Goal: Information Seeking & Learning: Learn about a topic

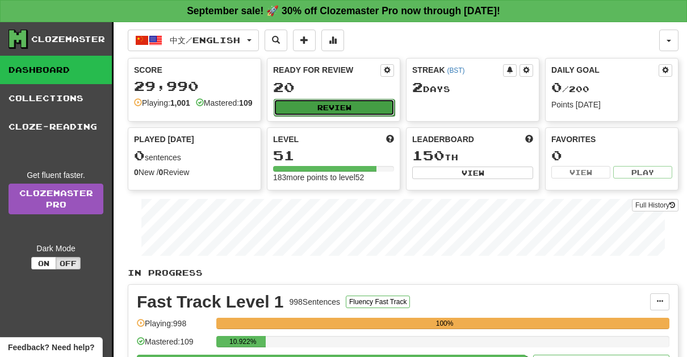
click at [324, 111] on button "Review" at bounding box center [334, 107] width 121 height 17
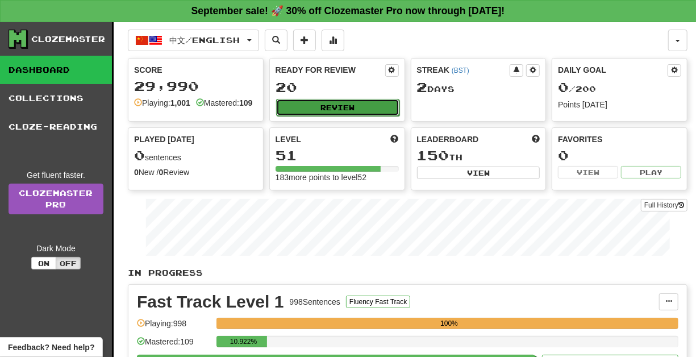
select select "**"
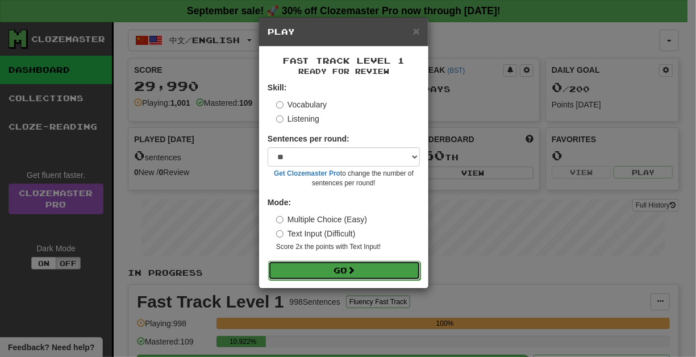
click at [352, 266] on span at bounding box center [351, 270] width 8 height 8
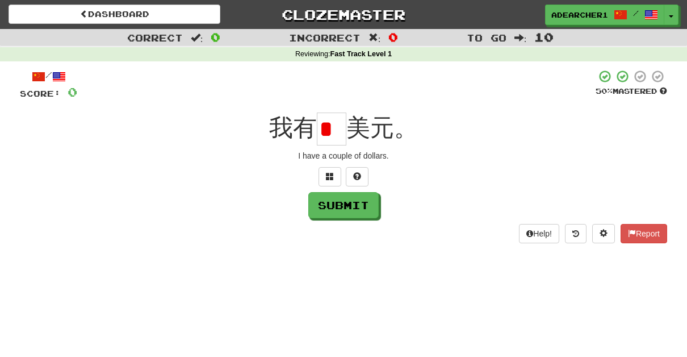
type input "*"
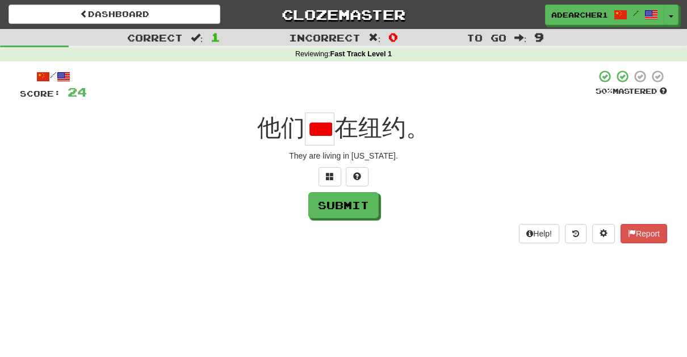
scroll to position [0, 13]
type input "*"
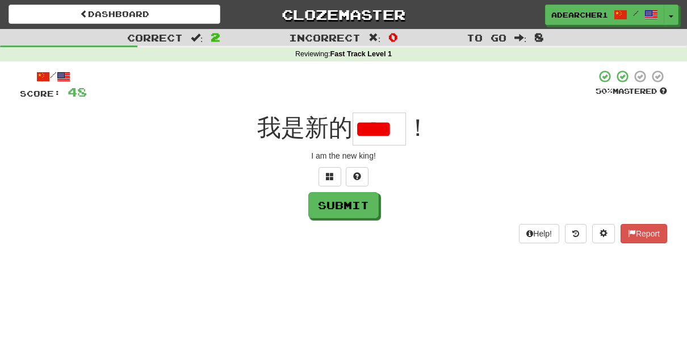
scroll to position [0, 8]
type input "*"
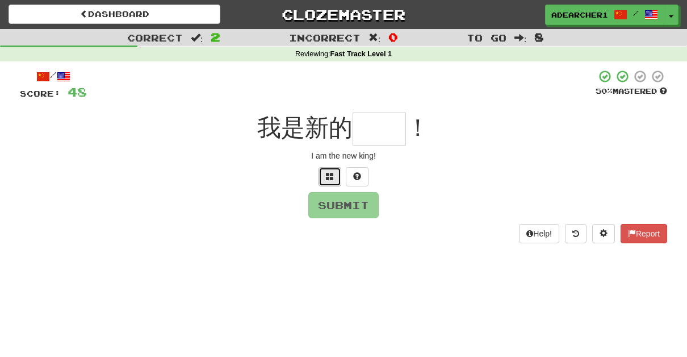
click at [326, 179] on span at bounding box center [330, 176] width 8 height 8
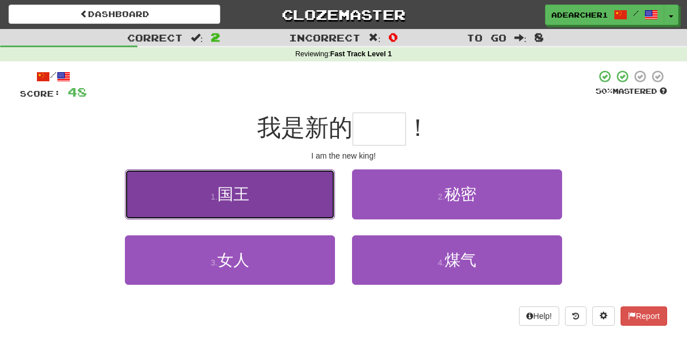
click at [277, 208] on button "1 . 国王" at bounding box center [230, 193] width 210 height 49
type input "**"
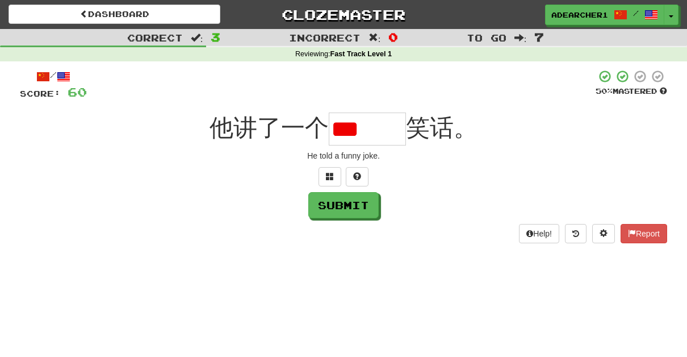
type input "*"
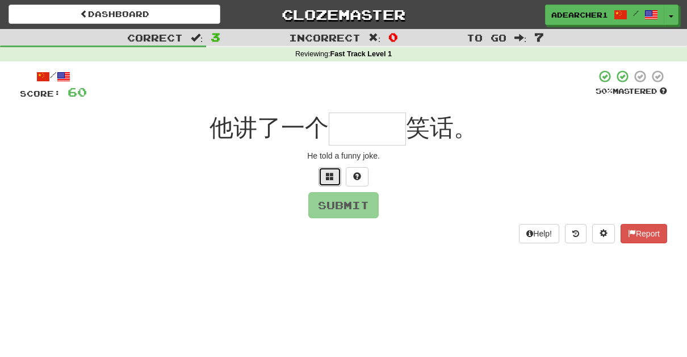
click at [333, 169] on button at bounding box center [330, 176] width 23 height 19
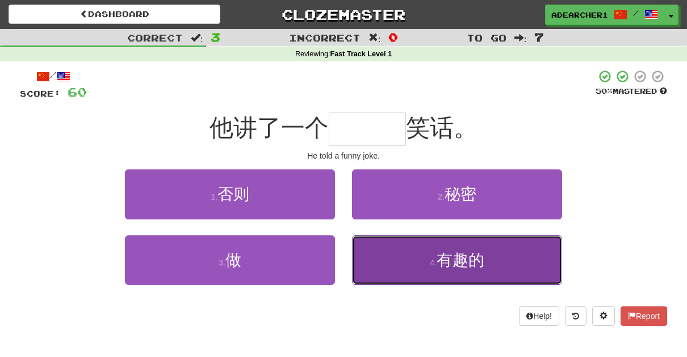
click at [414, 259] on button "4 . 有趣的" at bounding box center [457, 259] width 210 height 49
type input "***"
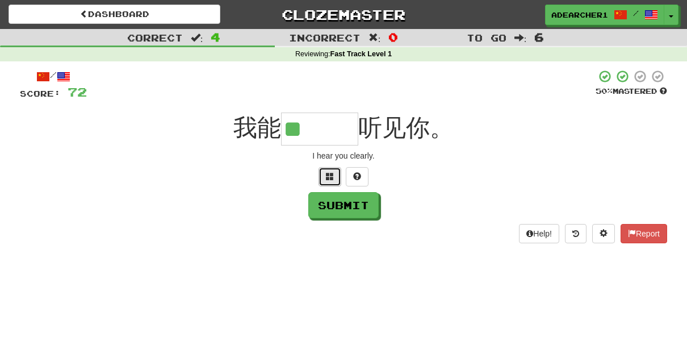
click at [329, 177] on span at bounding box center [330, 176] width 8 height 8
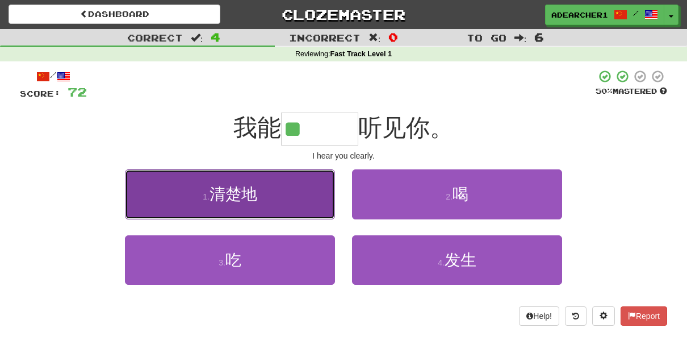
click at [311, 194] on button "1 . 清楚地" at bounding box center [230, 193] width 210 height 49
type input "***"
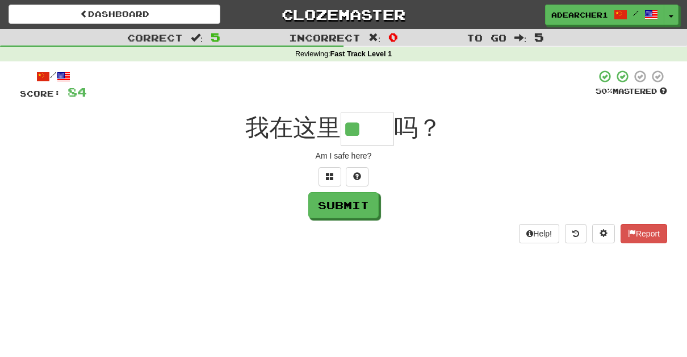
type input "**"
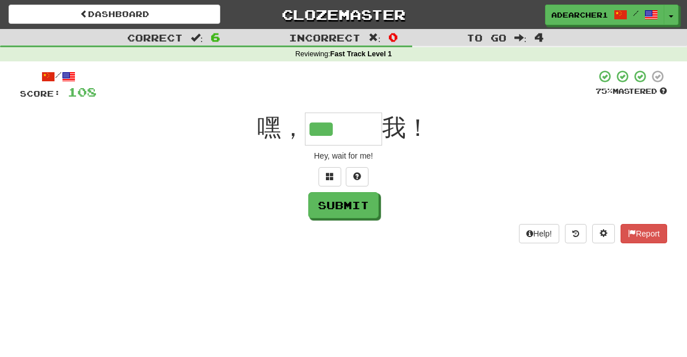
type input "***"
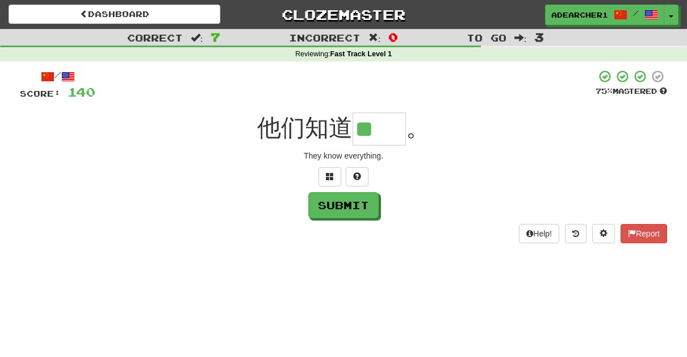
type input "**"
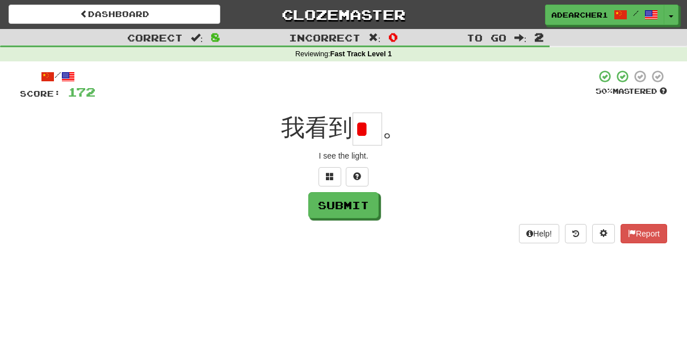
type input "*"
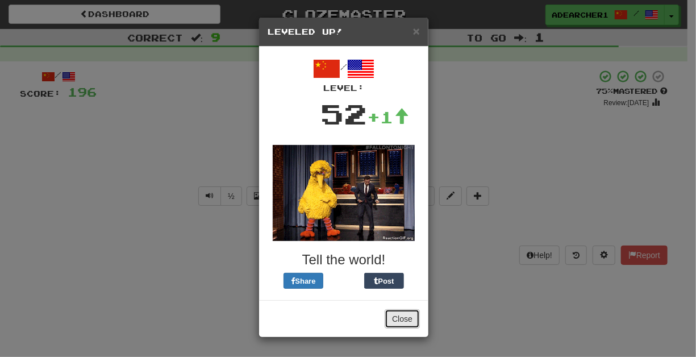
click at [412, 319] on button "Close" at bounding box center [401, 318] width 35 height 19
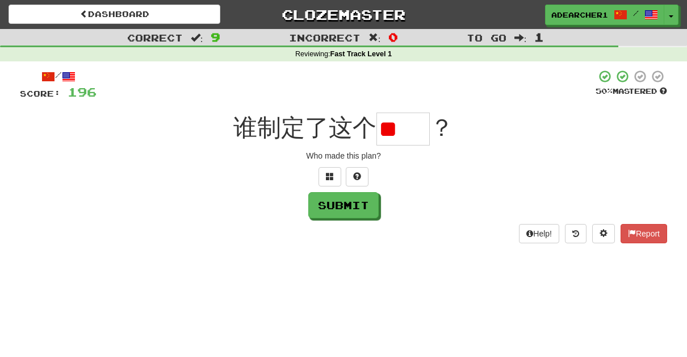
type input "*"
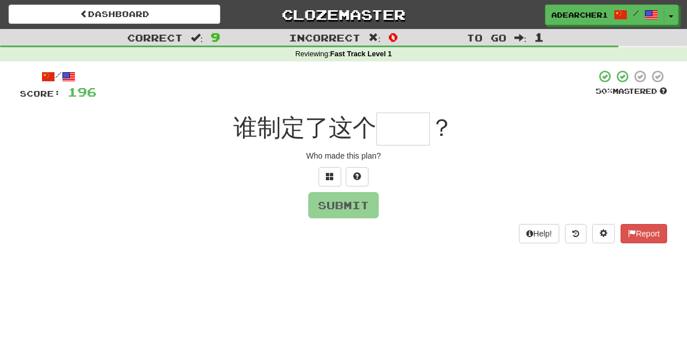
type input "*"
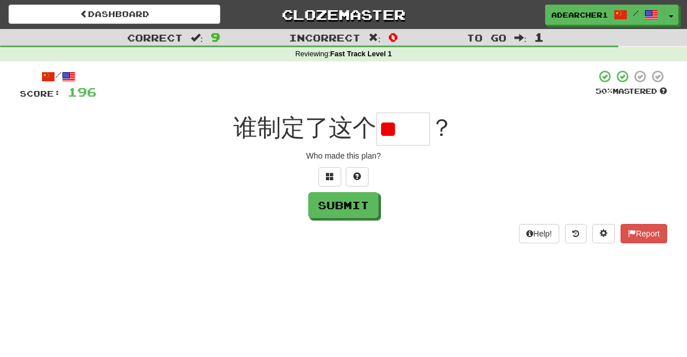
type input "*"
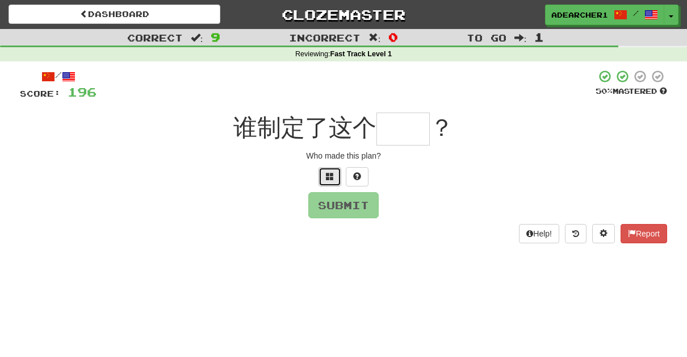
click at [329, 179] on span at bounding box center [330, 176] width 8 height 8
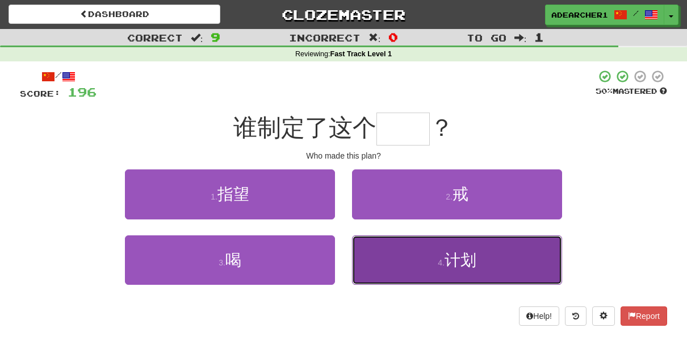
click at [470, 262] on span "计划" at bounding box center [461, 260] width 32 height 18
type input "**"
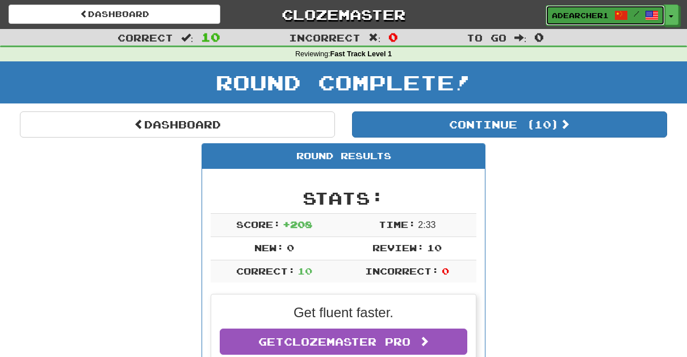
click at [597, 14] on span "adearcher1" at bounding box center [580, 15] width 57 height 10
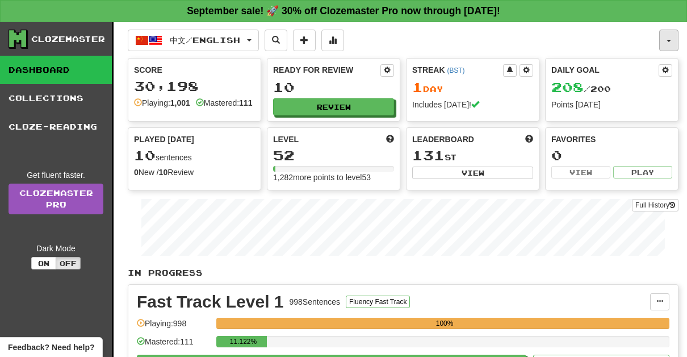
click at [660, 37] on button "button" at bounding box center [668, 41] width 19 height 22
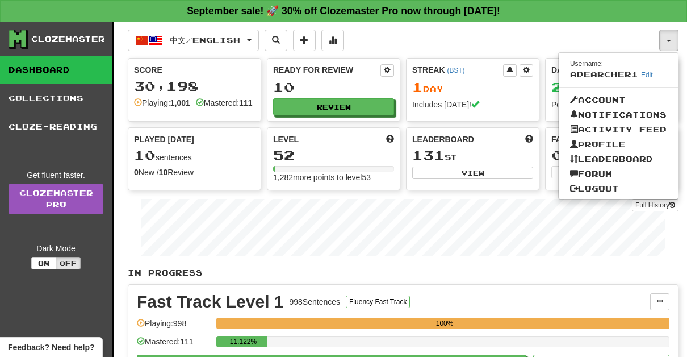
click at [508, 36] on div "中文 / English 中文 / English Streak: 1 Review: 10 Daily Goal: 208 / 200 Language P…" at bounding box center [393, 41] width 531 height 22
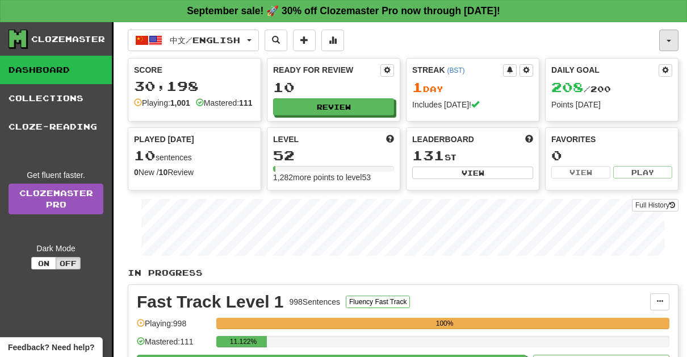
click at [668, 36] on button "button" at bounding box center [668, 41] width 19 height 22
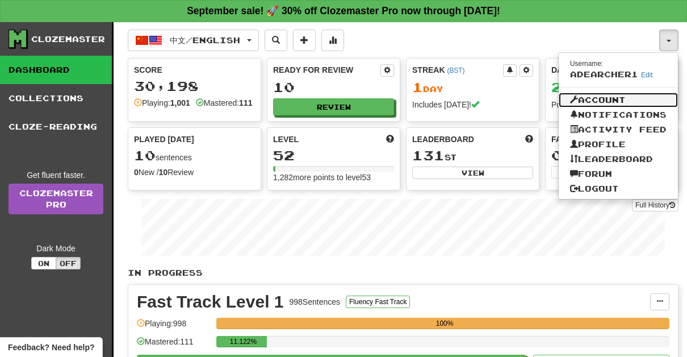
click at [634, 99] on link "Account" at bounding box center [618, 100] width 119 height 15
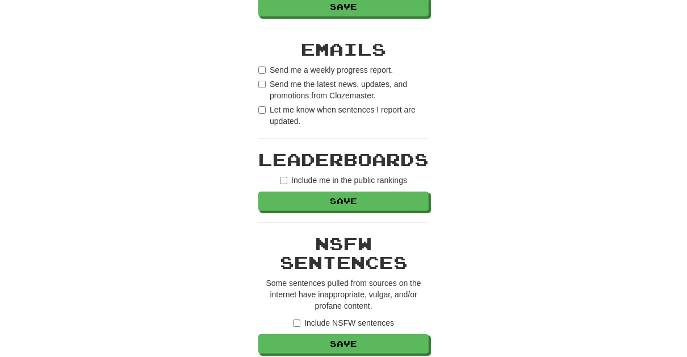
scroll to position [694, 0]
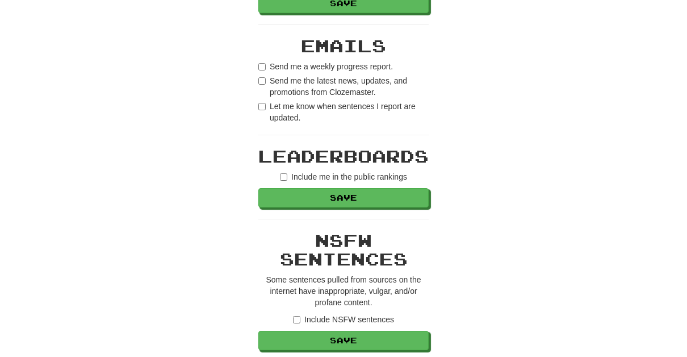
click at [260, 83] on label "Send me the latest news, updates, and promotions from Clozemaster." at bounding box center [343, 86] width 170 height 23
click at [261, 113] on label "Let me know when sentences I report are updated." at bounding box center [343, 111] width 170 height 23
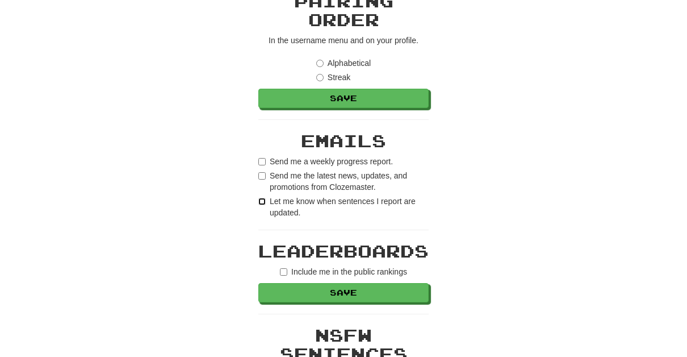
scroll to position [715, 0]
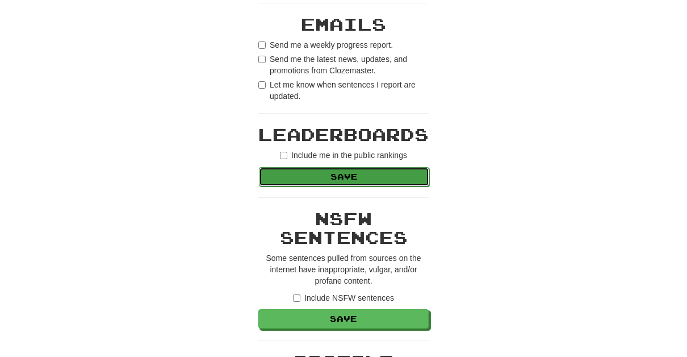
click at [343, 177] on button "Save" at bounding box center [344, 176] width 170 height 19
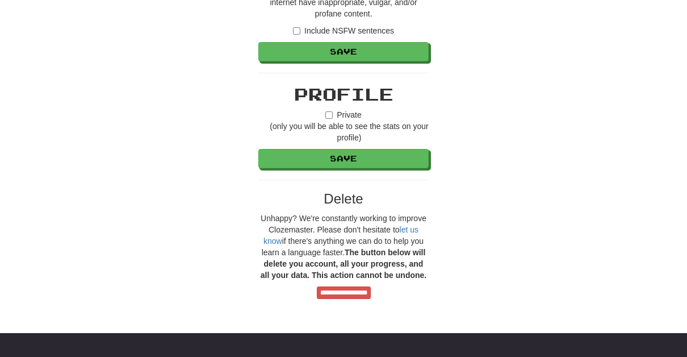
scroll to position [984, 0]
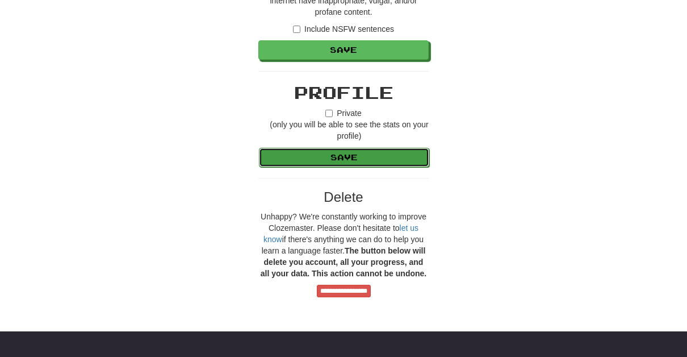
click at [393, 157] on button "Save" at bounding box center [344, 157] width 170 height 19
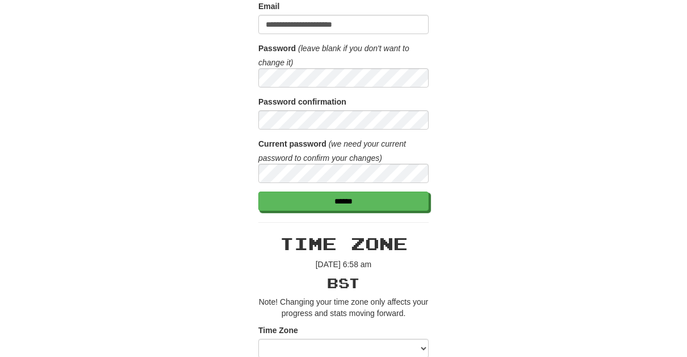
scroll to position [0, 0]
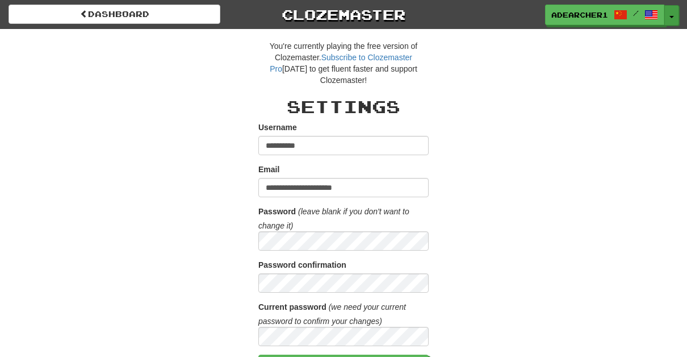
click at [671, 16] on span "button" at bounding box center [671, 17] width 5 height 2
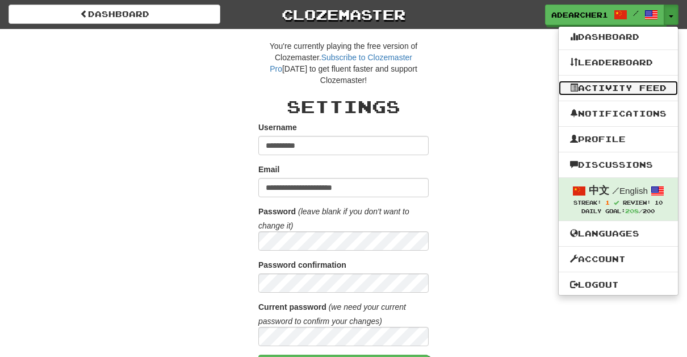
click at [635, 90] on link "Activity Feed" at bounding box center [618, 88] width 119 height 15
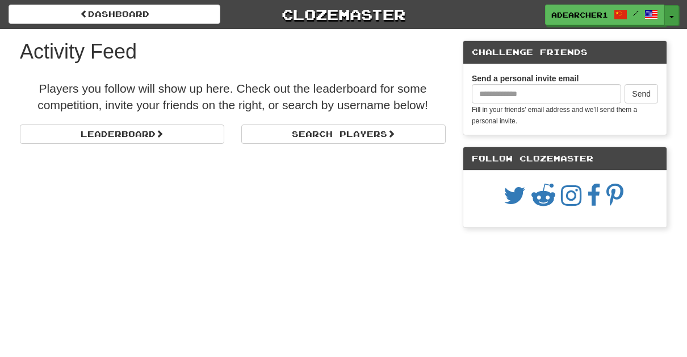
click at [674, 15] on button "Toggle Dropdown" at bounding box center [671, 15] width 15 height 20
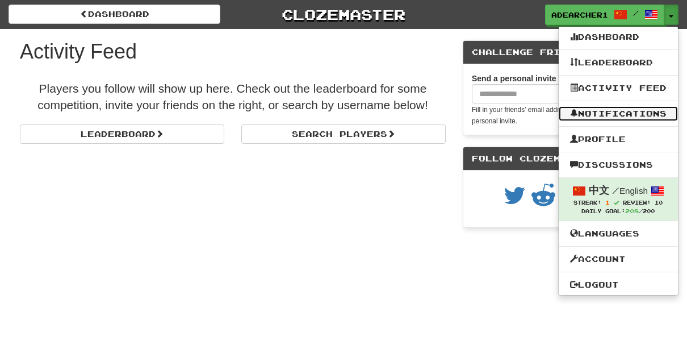
click at [632, 115] on link "Notifications" at bounding box center [618, 113] width 119 height 15
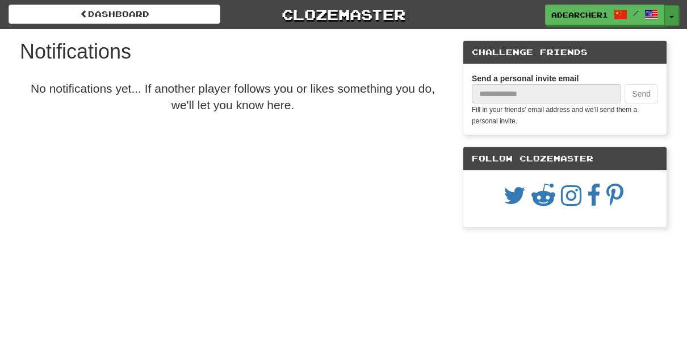
click at [676, 16] on button "Toggle Dropdown" at bounding box center [671, 15] width 15 height 20
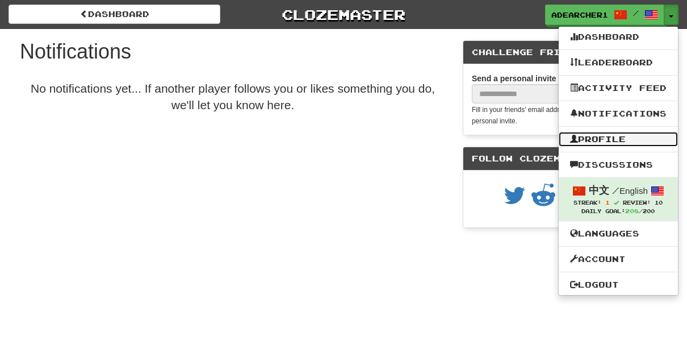
click at [589, 141] on link "Profile" at bounding box center [618, 139] width 119 height 15
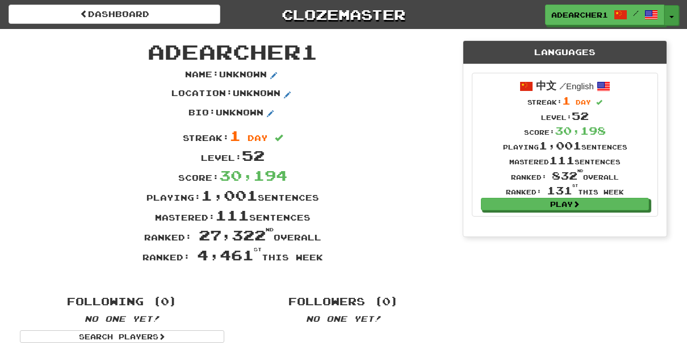
click at [669, 17] on span "button" at bounding box center [671, 17] width 5 height 2
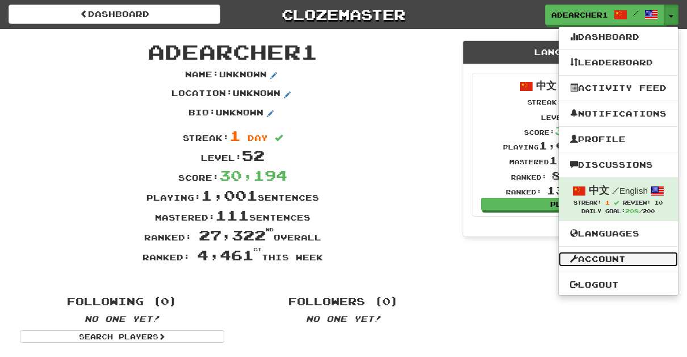
click at [617, 258] on link "Account" at bounding box center [618, 259] width 119 height 15
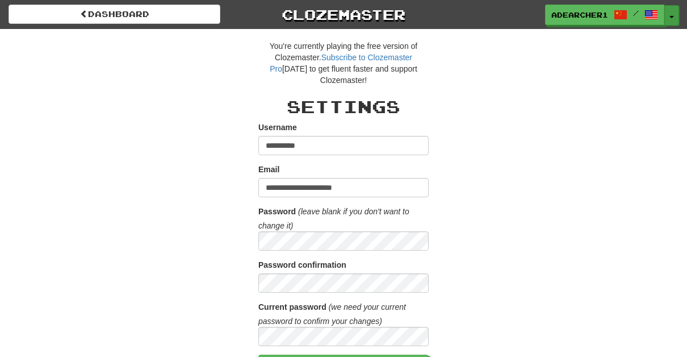
click at [671, 16] on span "button" at bounding box center [671, 17] width 5 height 2
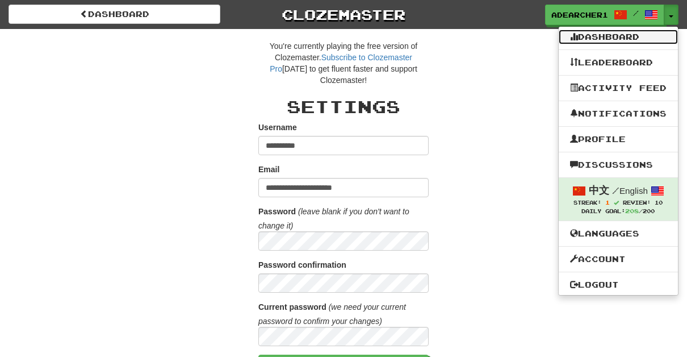
click at [570, 36] on span at bounding box center [574, 36] width 8 height 8
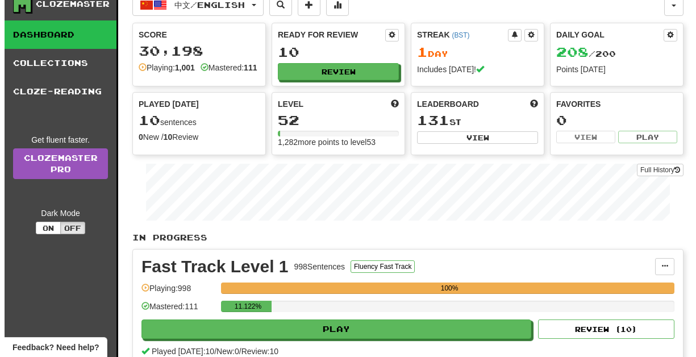
scroll to position [34, 0]
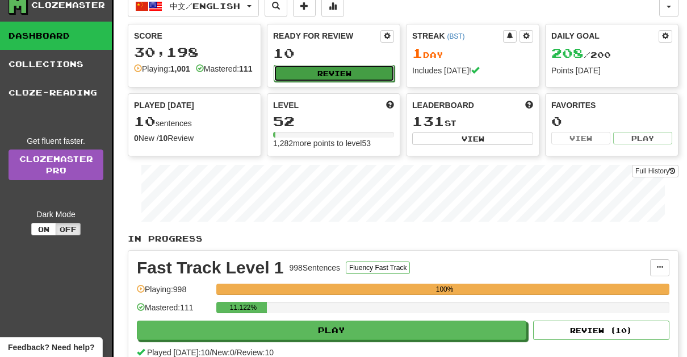
click at [337, 70] on button "Review" at bounding box center [334, 73] width 121 height 17
select select "**"
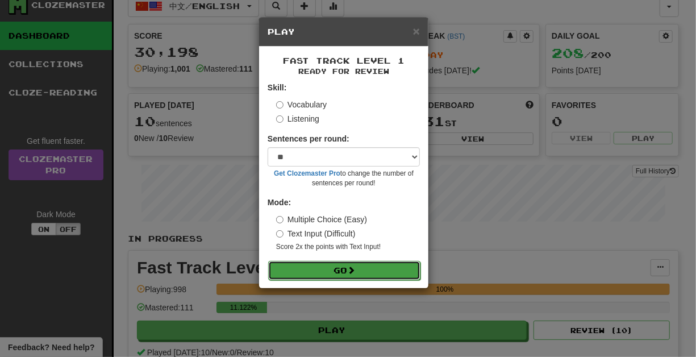
click at [307, 270] on button "Go" at bounding box center [344, 270] width 152 height 19
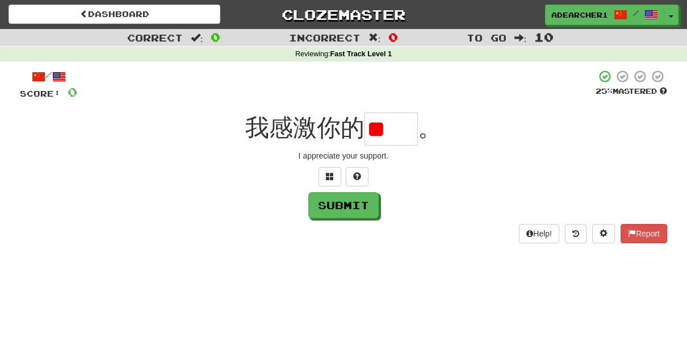
type input "*"
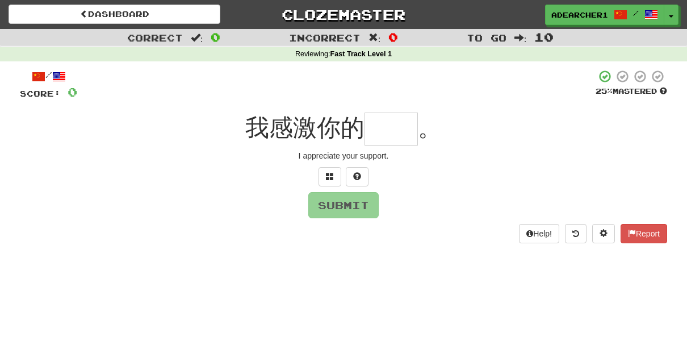
type input "*"
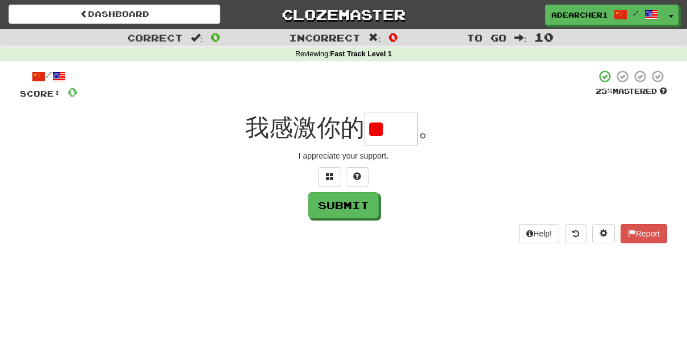
type input "*"
type input "**"
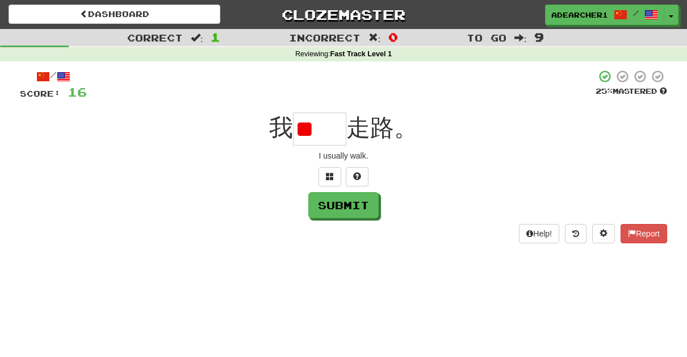
type input "*"
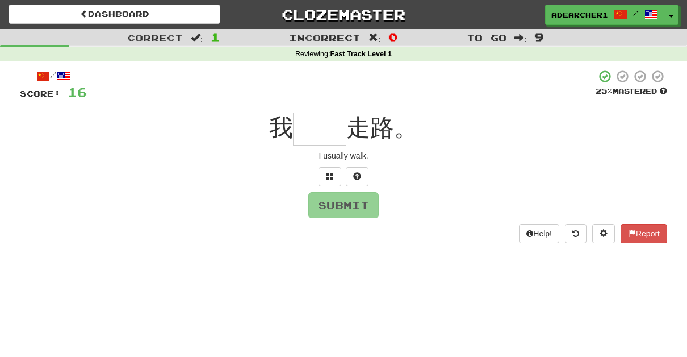
click at [318, 179] on div at bounding box center [343, 176] width 647 height 19
click at [315, 130] on input "text" at bounding box center [319, 128] width 53 height 33
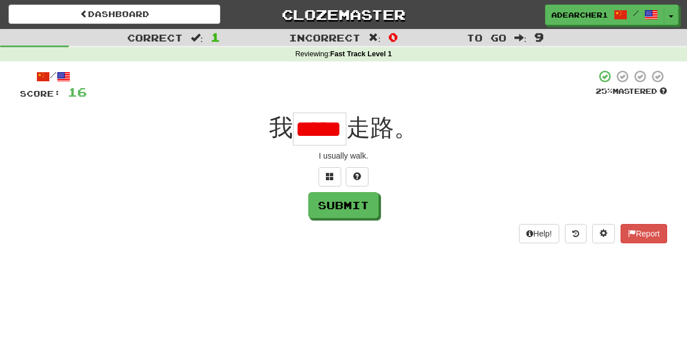
scroll to position [0, 16]
type input "*"
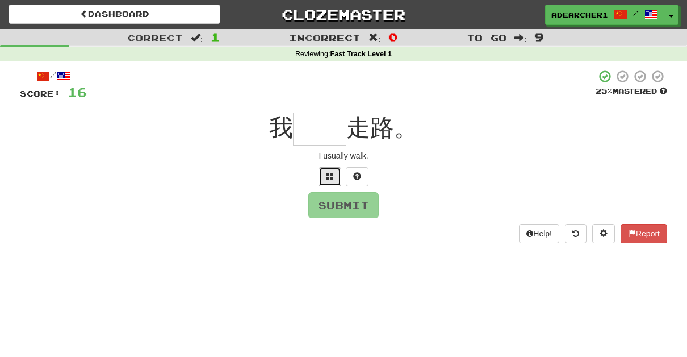
click at [324, 175] on button at bounding box center [330, 176] width 23 height 19
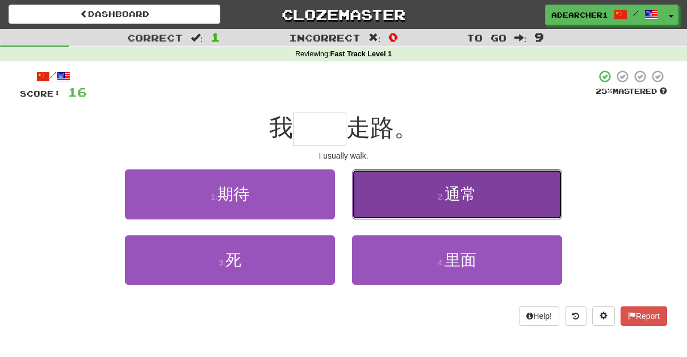
click at [365, 200] on button "2 . 通常" at bounding box center [457, 193] width 210 height 49
type input "**"
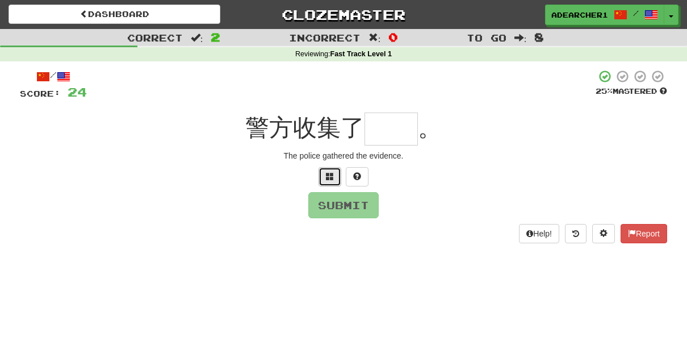
click at [325, 182] on button at bounding box center [330, 176] width 23 height 19
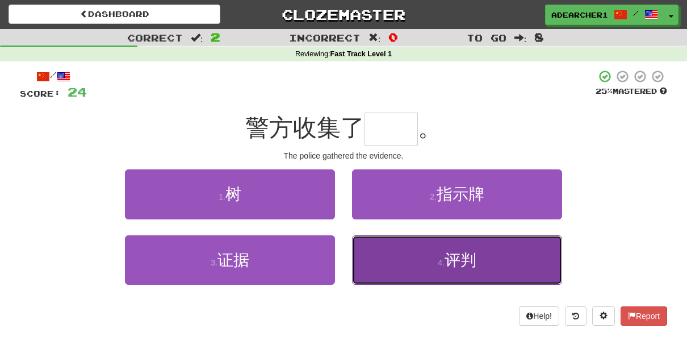
click at [380, 252] on button "4 . 评判" at bounding box center [457, 259] width 210 height 49
type input "**"
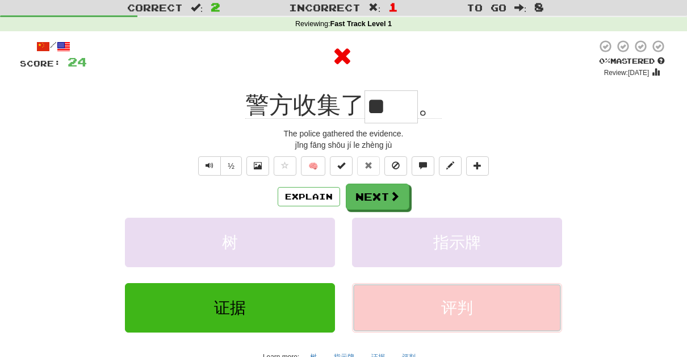
scroll to position [31, 0]
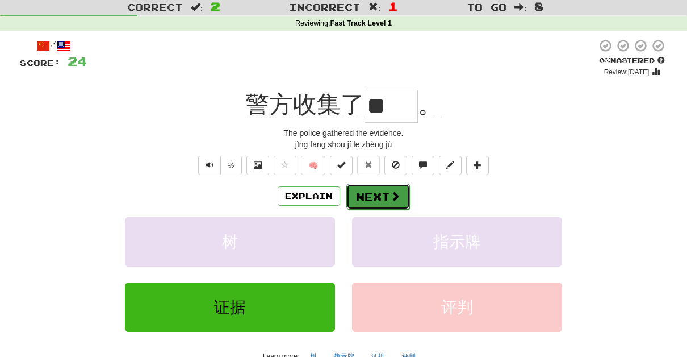
click at [393, 194] on span at bounding box center [395, 196] width 10 height 10
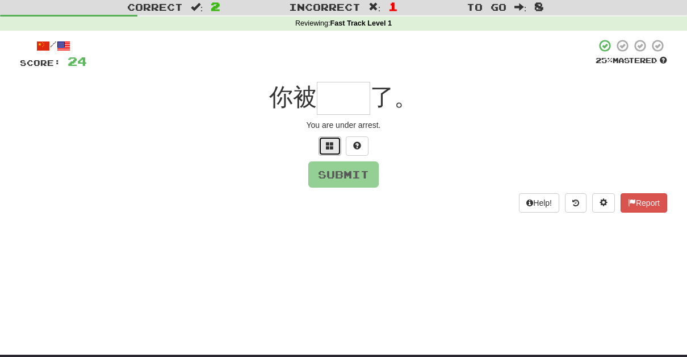
click at [326, 144] on span at bounding box center [330, 145] width 8 height 8
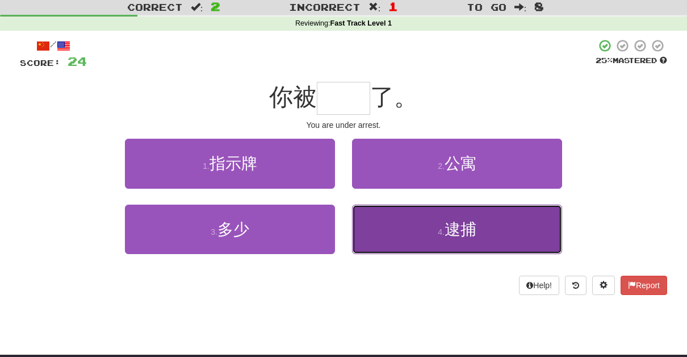
click at [412, 232] on button "4 . 逮捕" at bounding box center [457, 228] width 210 height 49
type input "**"
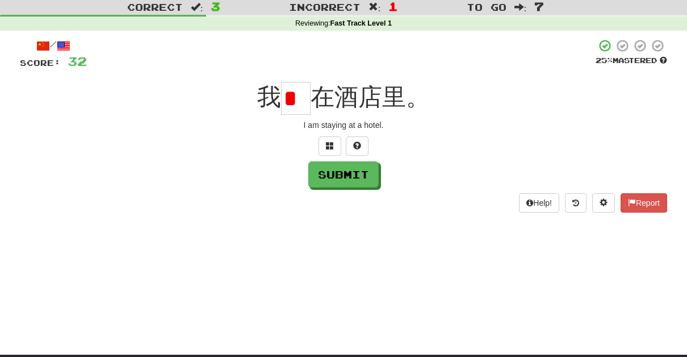
scroll to position [0, 0]
type input "*"
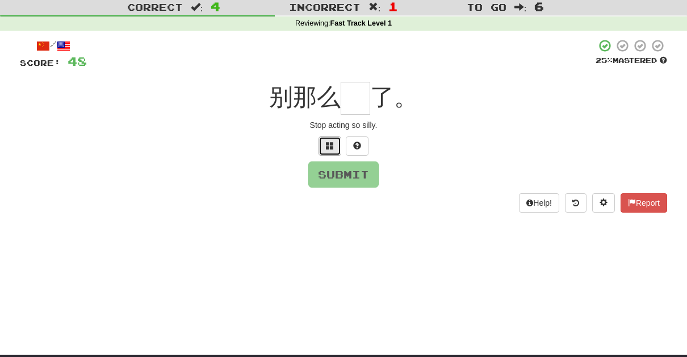
click at [328, 143] on span at bounding box center [330, 145] width 8 height 8
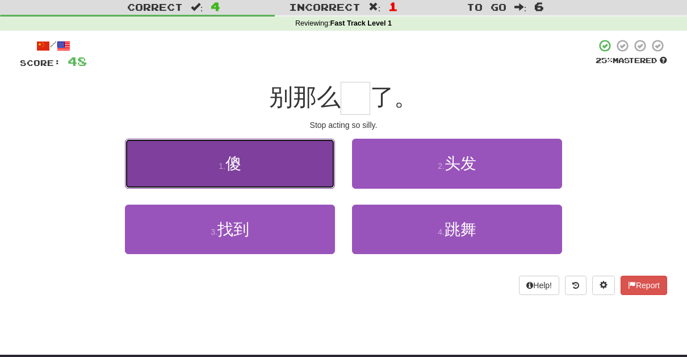
click at [270, 176] on button "1 . 傻" at bounding box center [230, 163] width 210 height 49
type input "*"
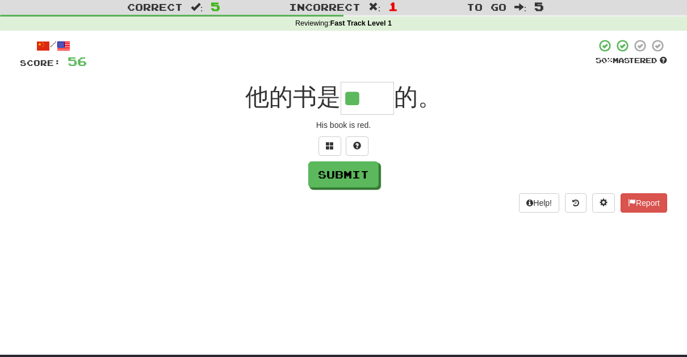
type input "**"
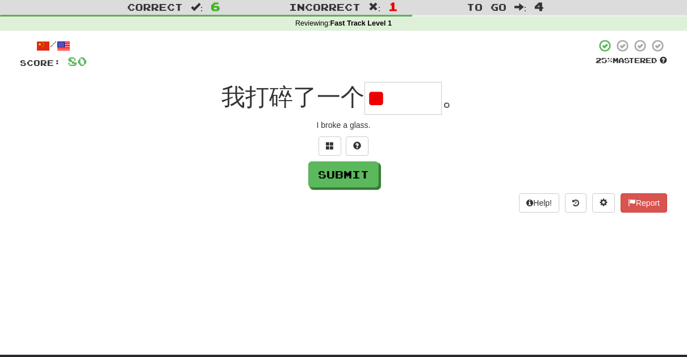
type input "*"
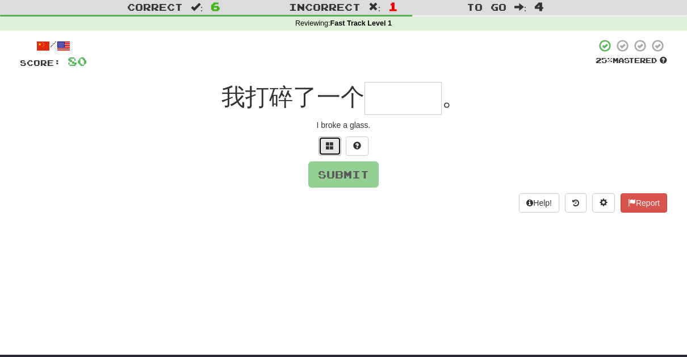
click at [332, 147] on span at bounding box center [330, 145] width 8 height 8
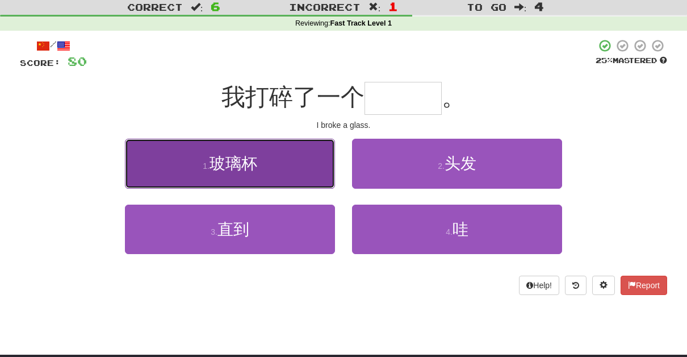
click at [296, 173] on button "1 . 玻璃杯" at bounding box center [230, 163] width 210 height 49
type input "***"
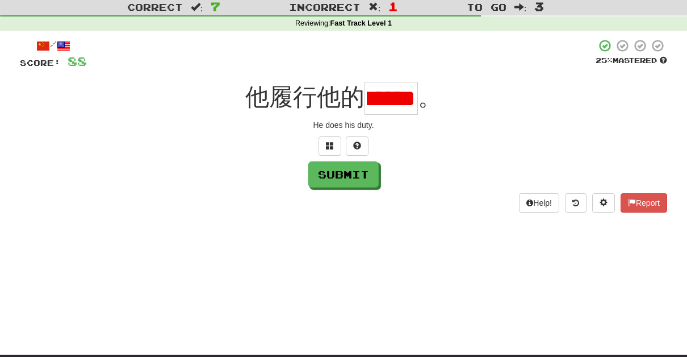
scroll to position [0, 7]
type input "*"
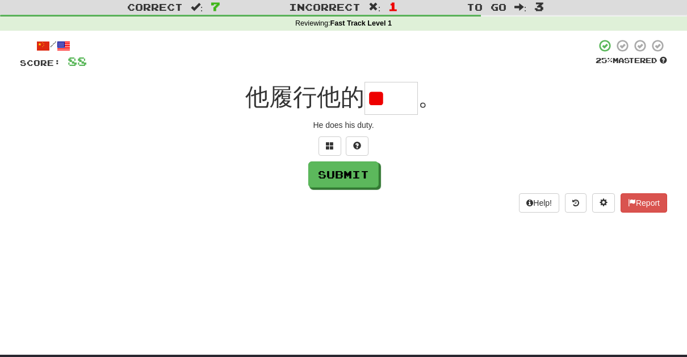
type input "*"
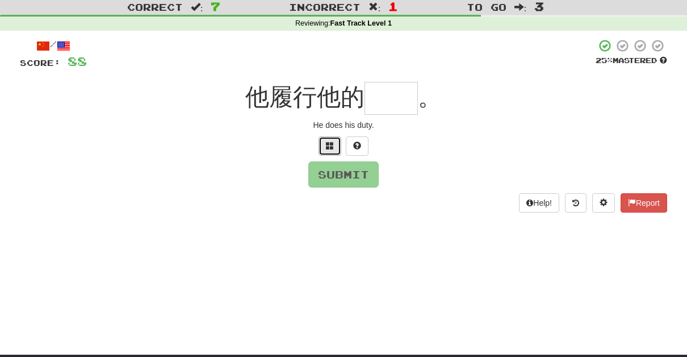
click at [325, 146] on button at bounding box center [330, 145] width 23 height 19
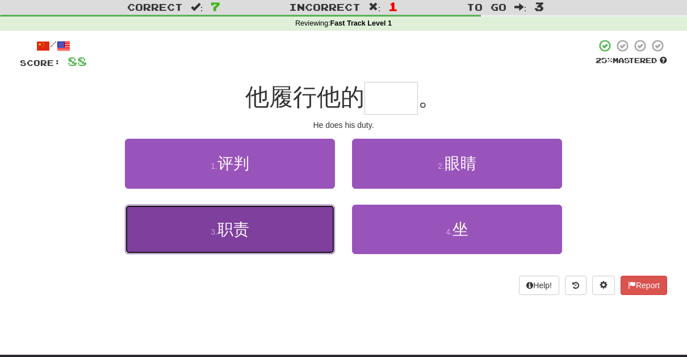
click at [324, 218] on button "3 . 职责" at bounding box center [230, 228] width 210 height 49
type input "**"
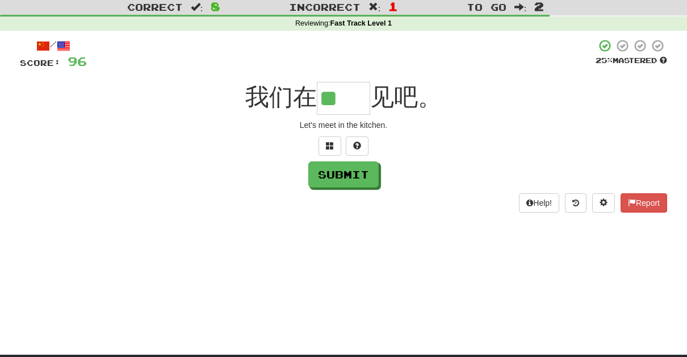
type input "**"
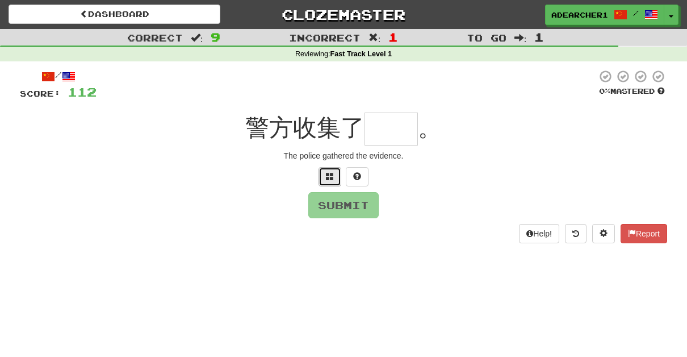
click at [330, 175] on span at bounding box center [330, 176] width 8 height 8
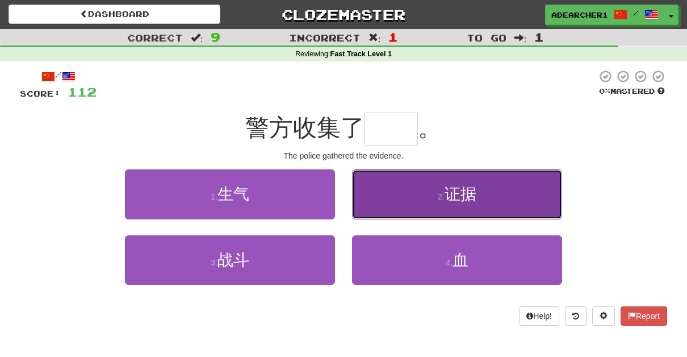
click at [452, 201] on span "证据" at bounding box center [461, 194] width 32 height 18
type input "**"
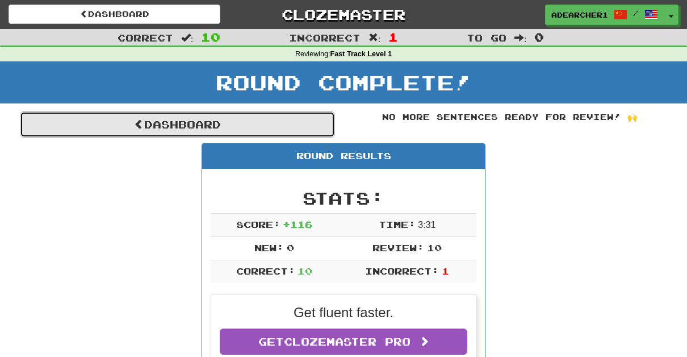
click at [124, 113] on link "Dashboard" at bounding box center [177, 124] width 315 height 26
